Goal: Transaction & Acquisition: Purchase product/service

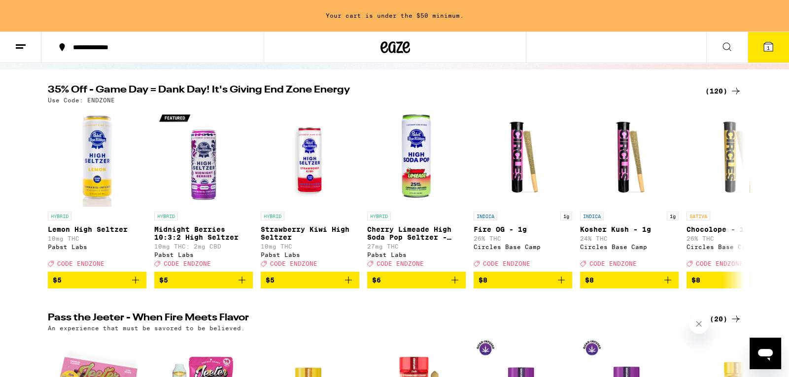
scroll to position [64, 0]
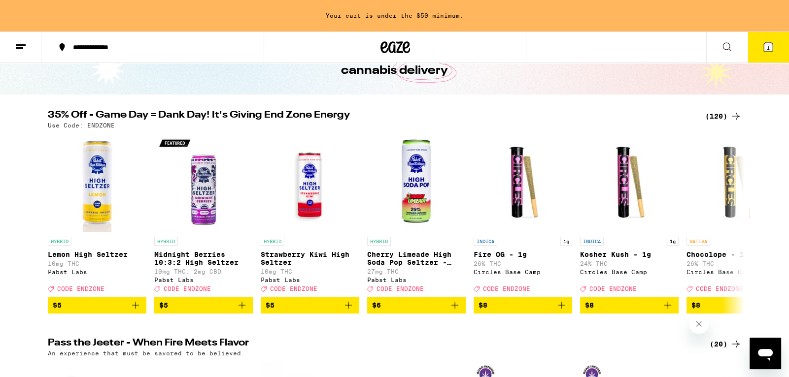
click at [719, 118] on div "(120)" at bounding box center [723, 116] width 36 height 12
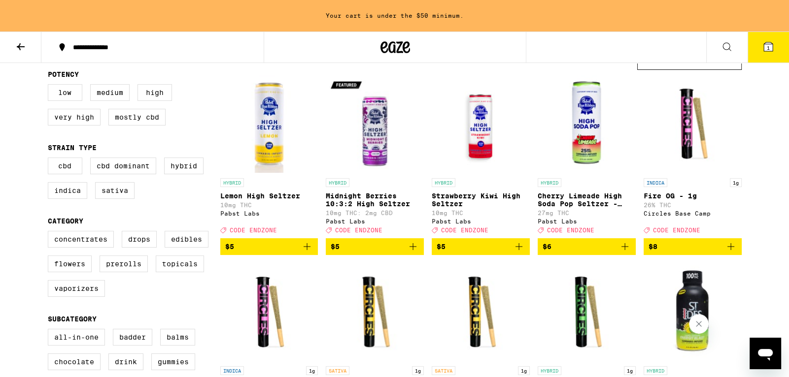
scroll to position [115, 0]
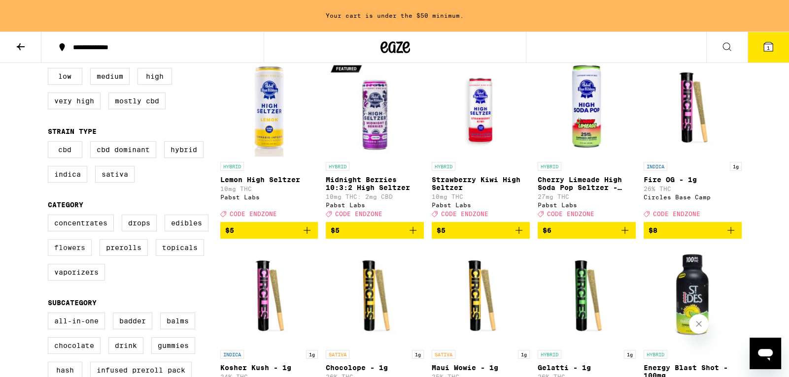
click at [82, 256] on label "Flowers" at bounding box center [70, 247] width 44 height 17
click at [50, 217] on input "Flowers" at bounding box center [50, 216] width 0 height 0
checkbox input "true"
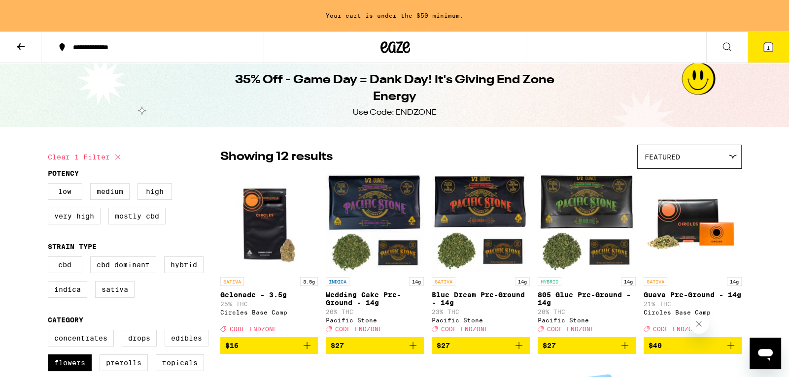
click at [304, 352] on icon "Add to bag" at bounding box center [307, 346] width 12 height 12
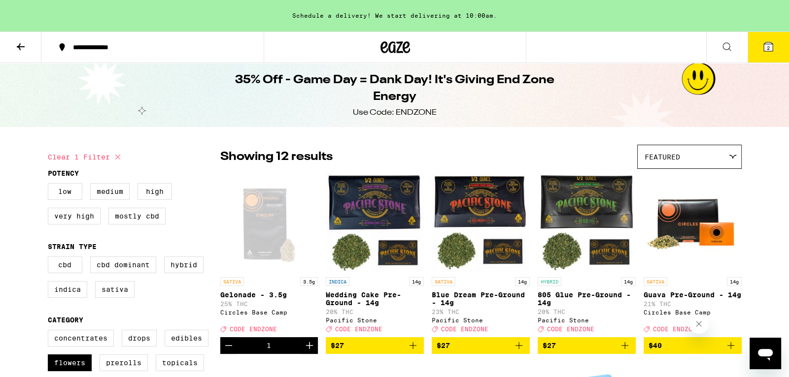
click at [304, 352] on icon "Increment" at bounding box center [310, 346] width 12 height 12
click at [772, 42] on icon at bounding box center [768, 47] width 12 height 12
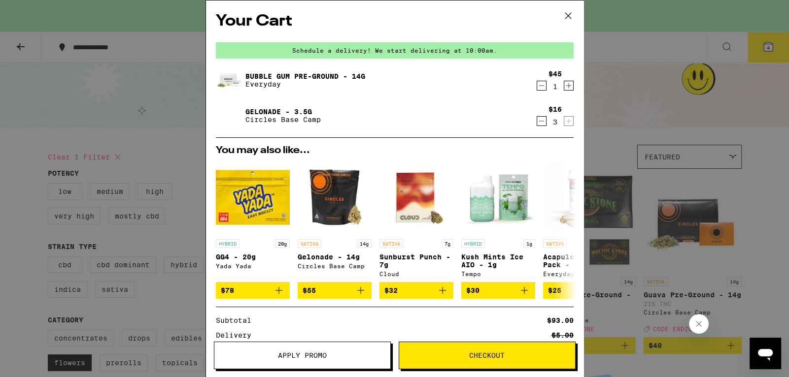
click at [540, 90] on icon "Decrement" at bounding box center [541, 86] width 9 height 12
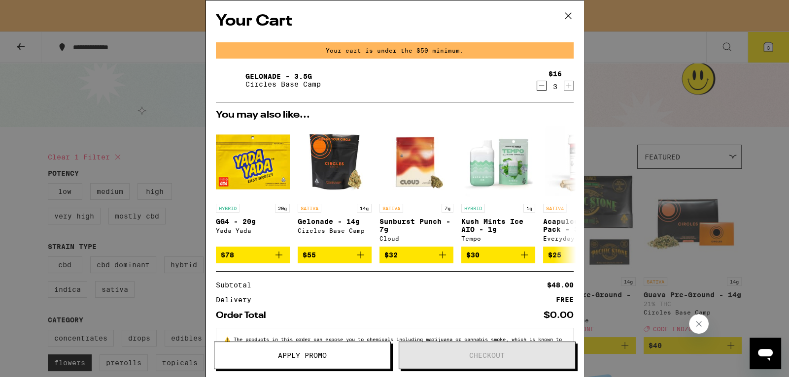
click at [570, 9] on icon at bounding box center [568, 15] width 15 height 15
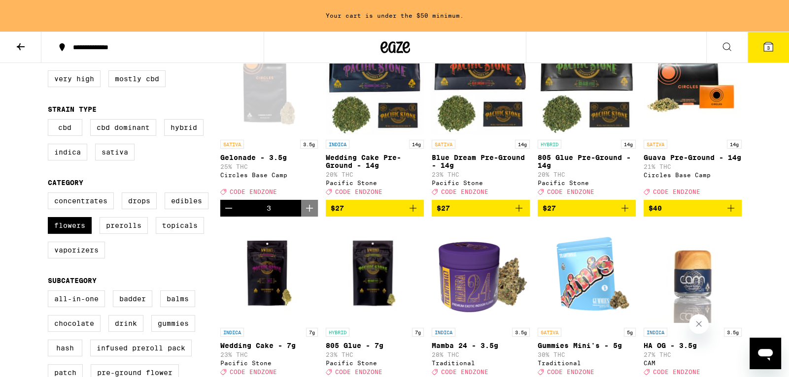
scroll to position [130, 0]
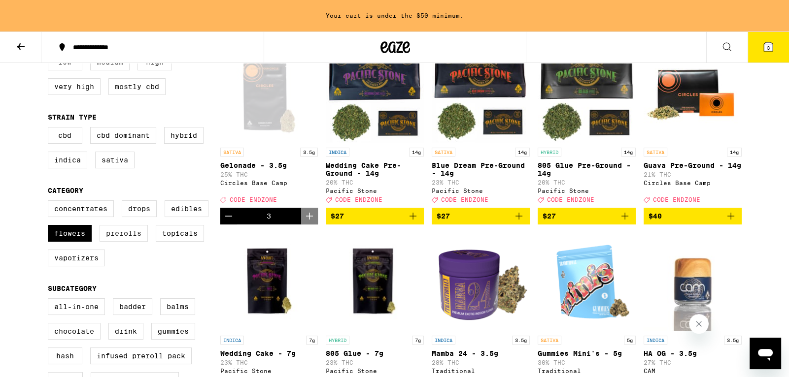
click at [110, 241] on label "Prerolls" at bounding box center [124, 233] width 48 height 17
click at [50, 203] on input "Prerolls" at bounding box center [50, 202] width 0 height 0
checkbox input "true"
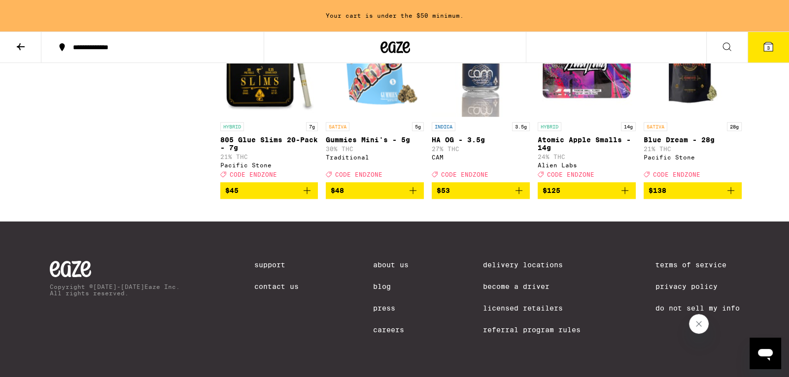
scroll to position [1511, 0]
